Goal: Information Seeking & Learning: Learn about a topic

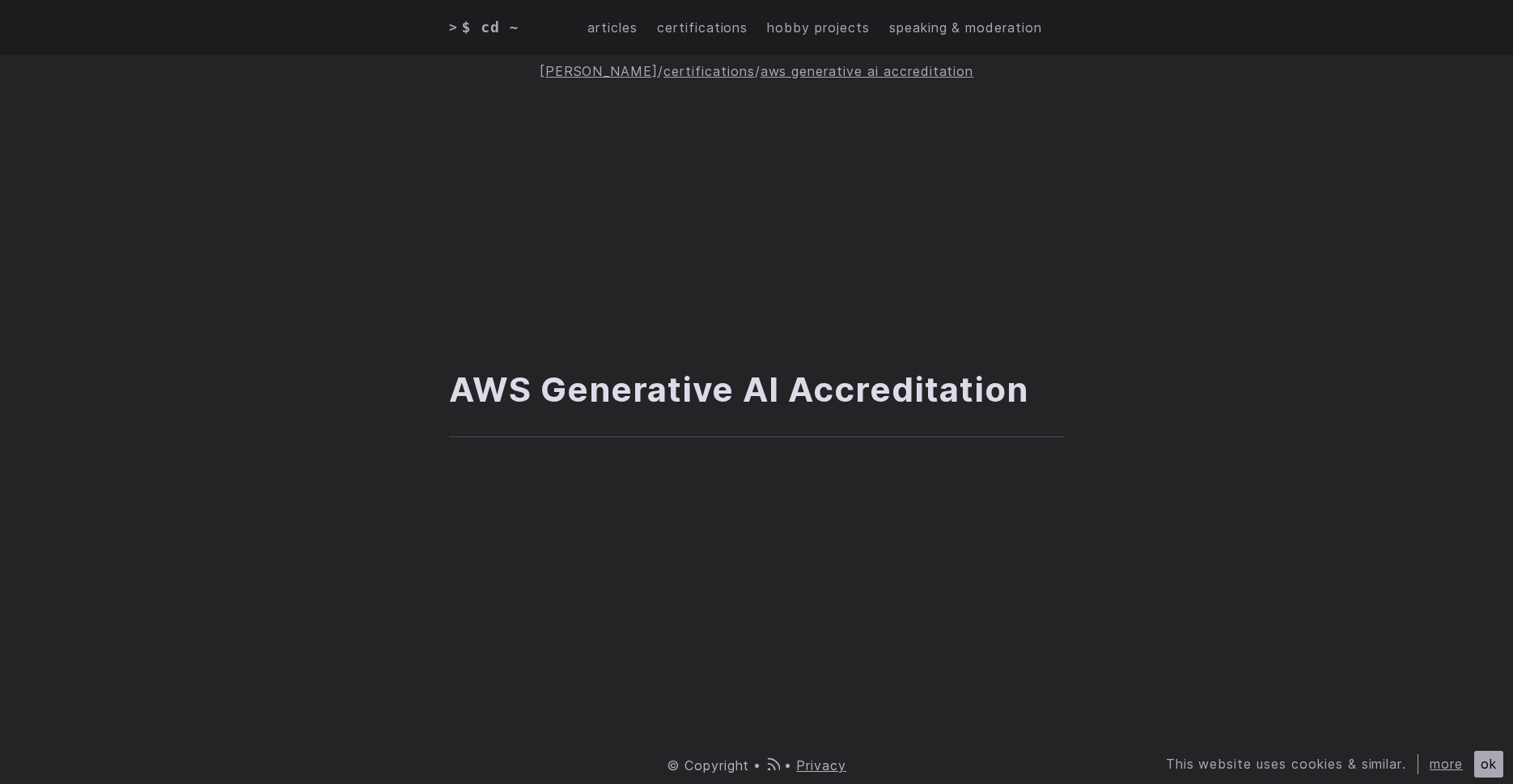
click at [617, 394] on link "AWS Generative AI Accreditation" at bounding box center [738, 390] width 579 height 44
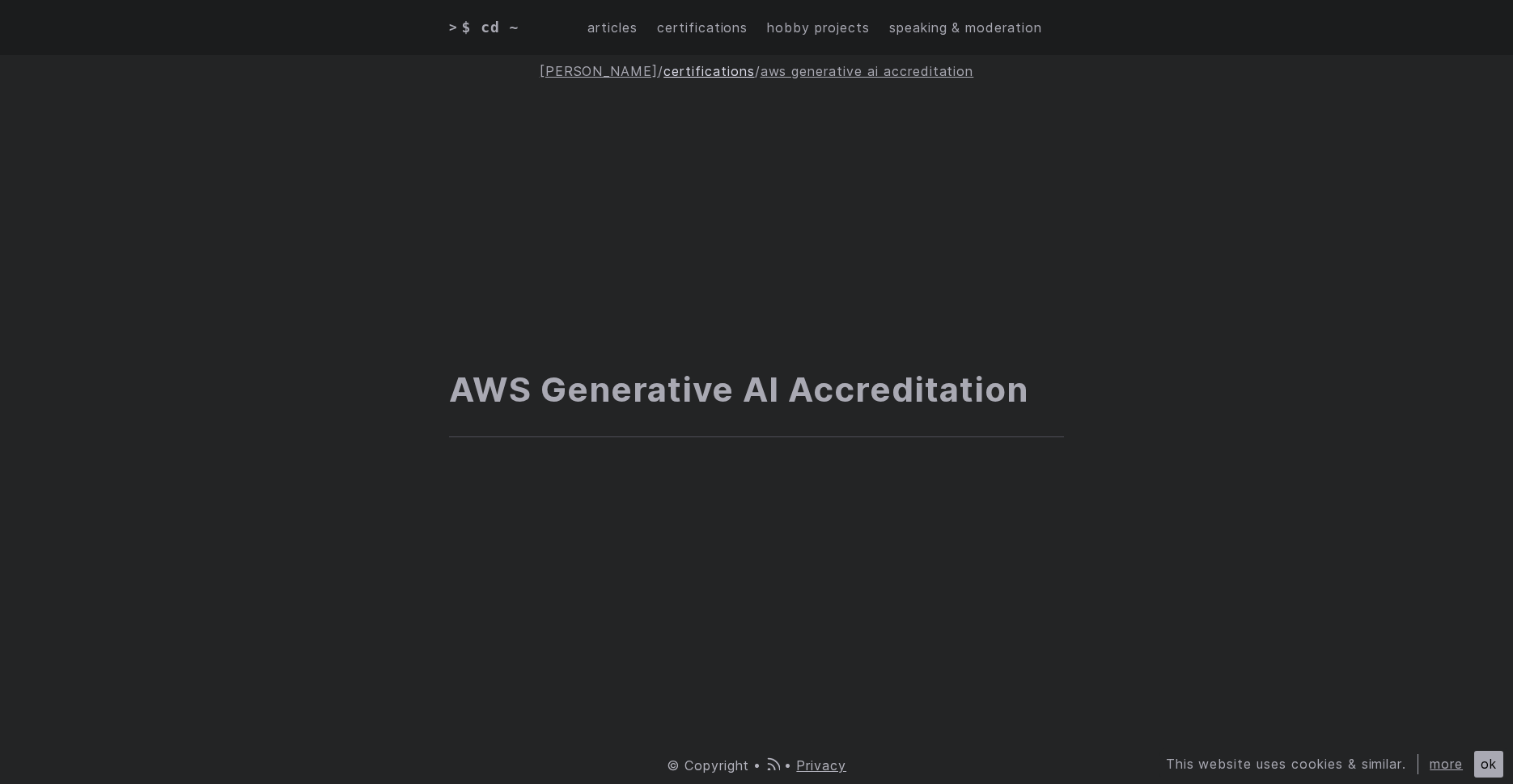
click at [686, 73] on link "certifications" at bounding box center [708, 71] width 91 height 16
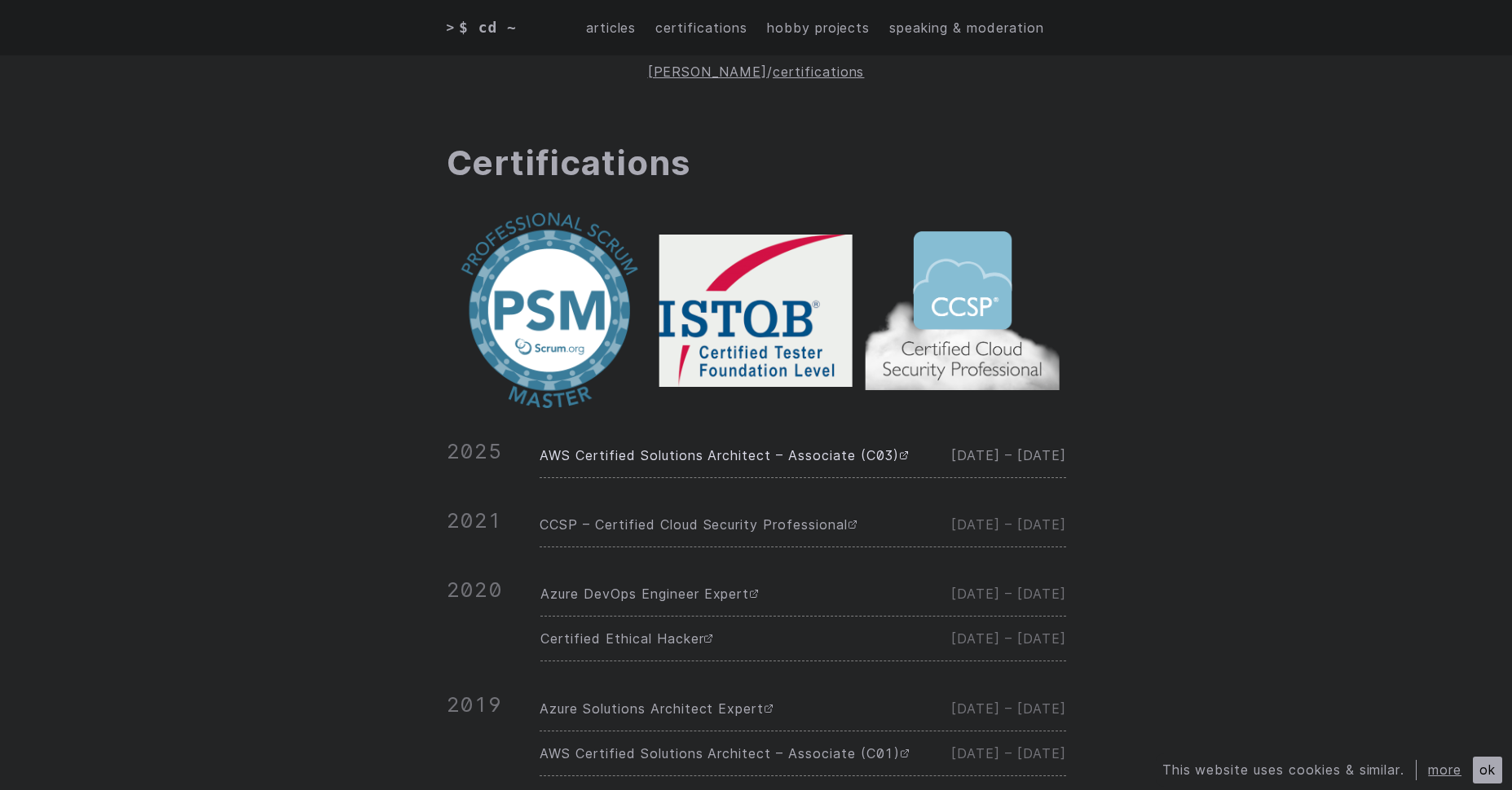
click at [678, 461] on span "AWS Certified Solutions Architect – Associate (C03)" at bounding box center [724, 455] width 369 height 16
